Goal: Task Accomplishment & Management: Use online tool/utility

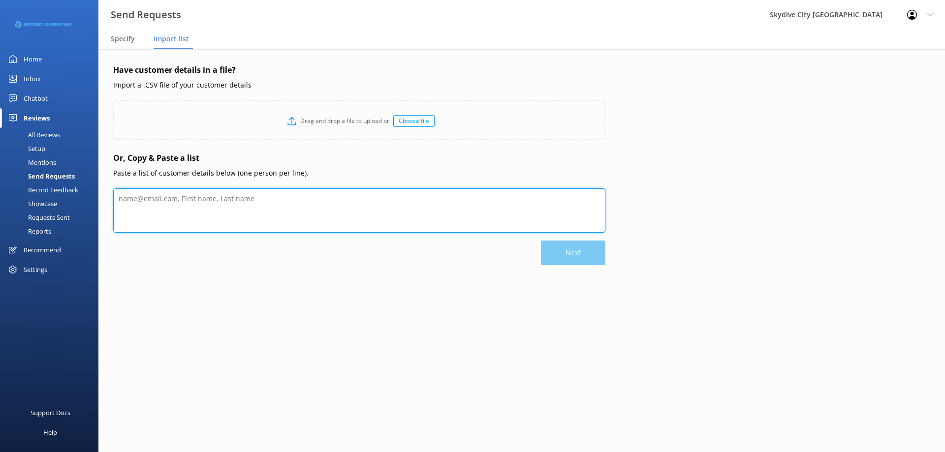
paste textarea "Sa Yang Shreffler [EMAIL_ADDRESS][PERSON_NAME][DOMAIN_NAME] [PERSON_NAME] [EMAI…"
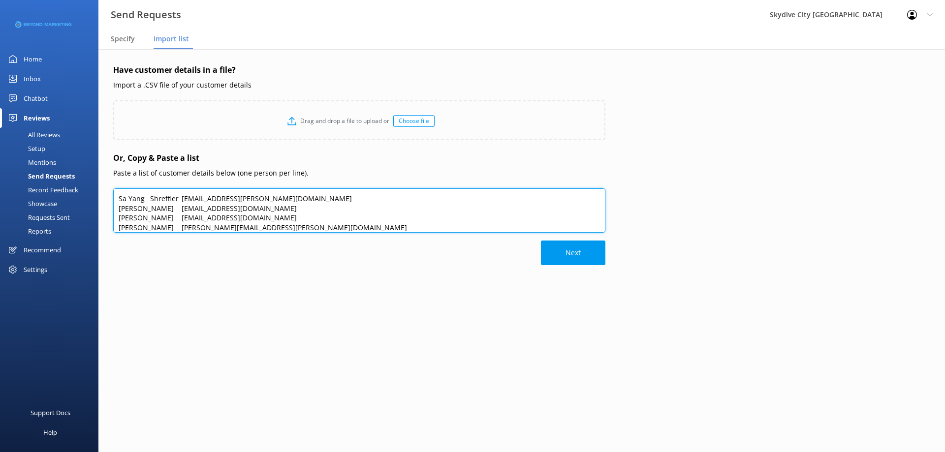
scroll to position [48, 0]
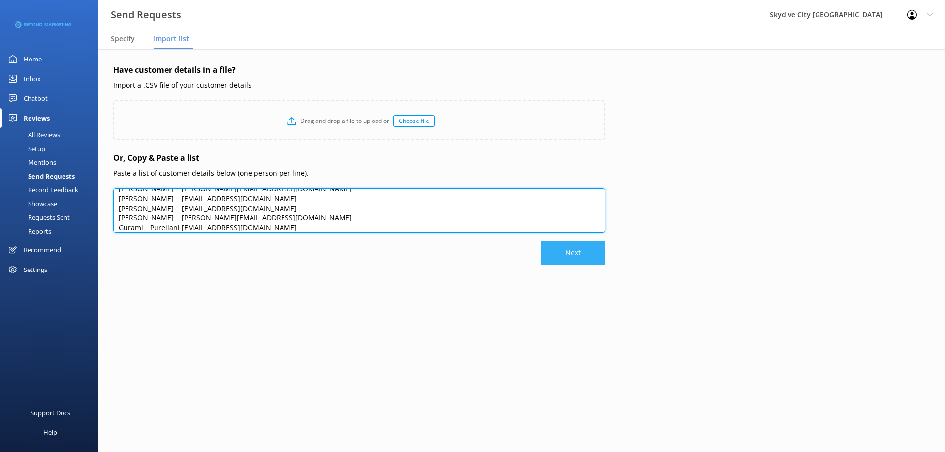
type textarea "Sa Yang Shreffler [EMAIL_ADDRESS][PERSON_NAME][DOMAIN_NAME] [PERSON_NAME] [EMAI…"
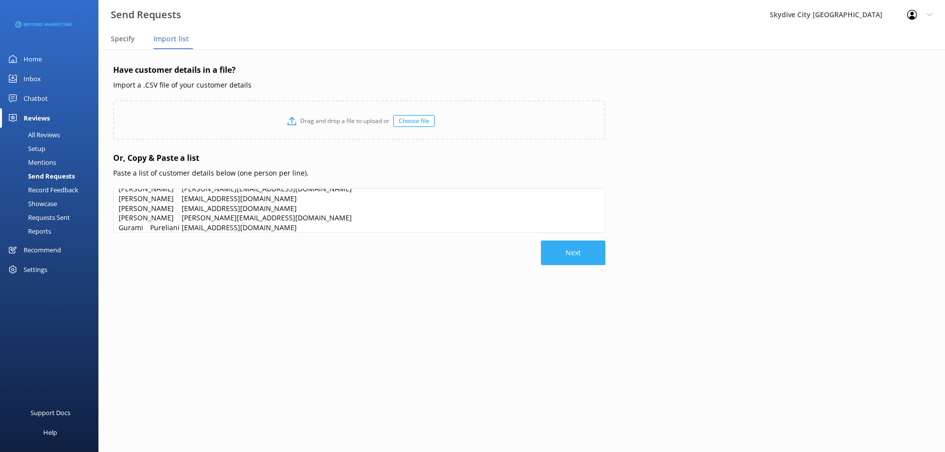
click at [576, 254] on button "Next" at bounding box center [573, 253] width 64 height 25
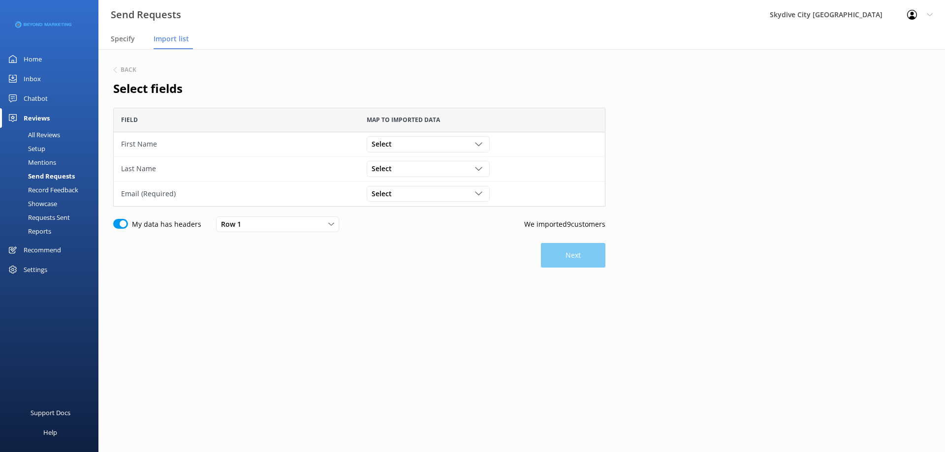
scroll to position [92, 485]
click at [419, 141] on div "Select" at bounding box center [428, 144] width 118 height 11
click at [394, 167] on div "[PERSON_NAME]" at bounding box center [395, 165] width 47 height 10
click at [398, 174] on div "Select" at bounding box center [428, 168] width 118 height 11
click at [397, 211] on div "[PERSON_NAME]" at bounding box center [395, 209] width 47 height 10
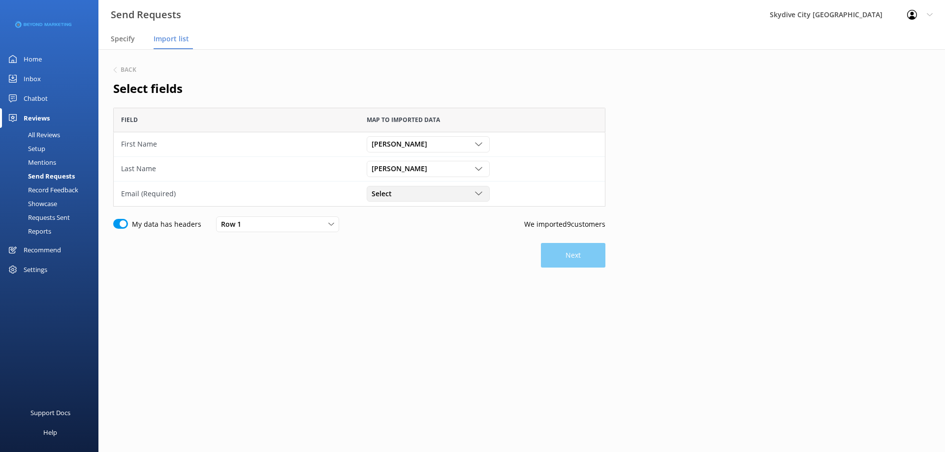
click at [408, 200] on div "Select Sa Yang Shreffler [EMAIL_ADDRESS][PERSON_NAME][DOMAIN_NAME]" at bounding box center [428, 194] width 123 height 16
click at [408, 253] on div "[PERSON_NAME][EMAIL_ADDRESS][PERSON_NAME][DOMAIN_NAME]" at bounding box center [428, 259] width 112 height 20
click at [590, 259] on button "Next" at bounding box center [573, 255] width 64 height 25
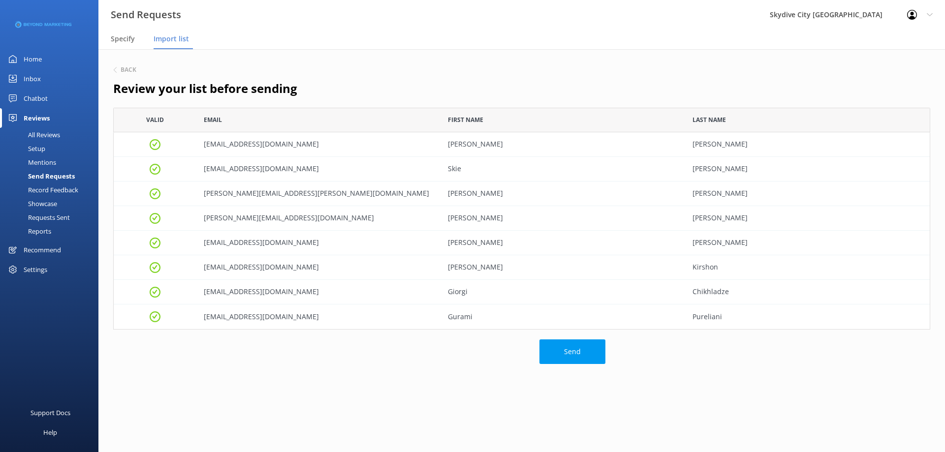
scroll to position [215, 810]
click at [577, 354] on button "Send" at bounding box center [573, 352] width 66 height 25
